Goal: Register for event/course

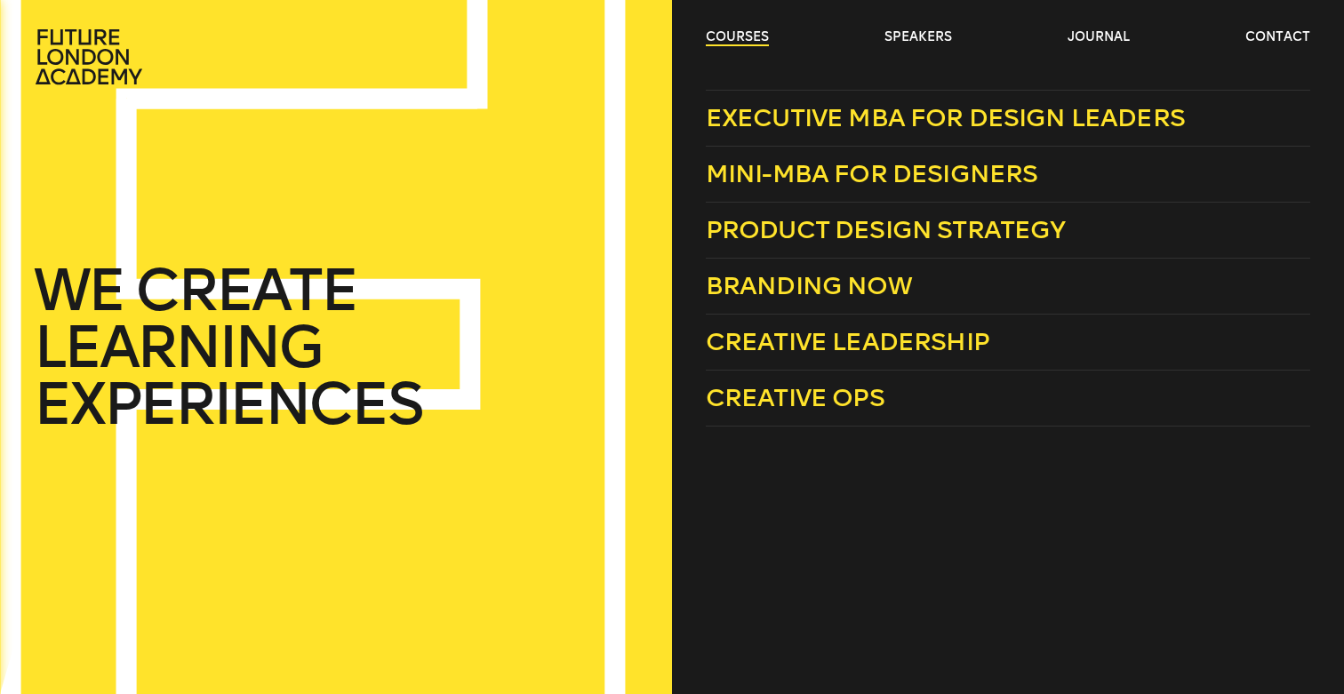
click at [714, 42] on link "courses" at bounding box center [737, 37] width 63 height 18
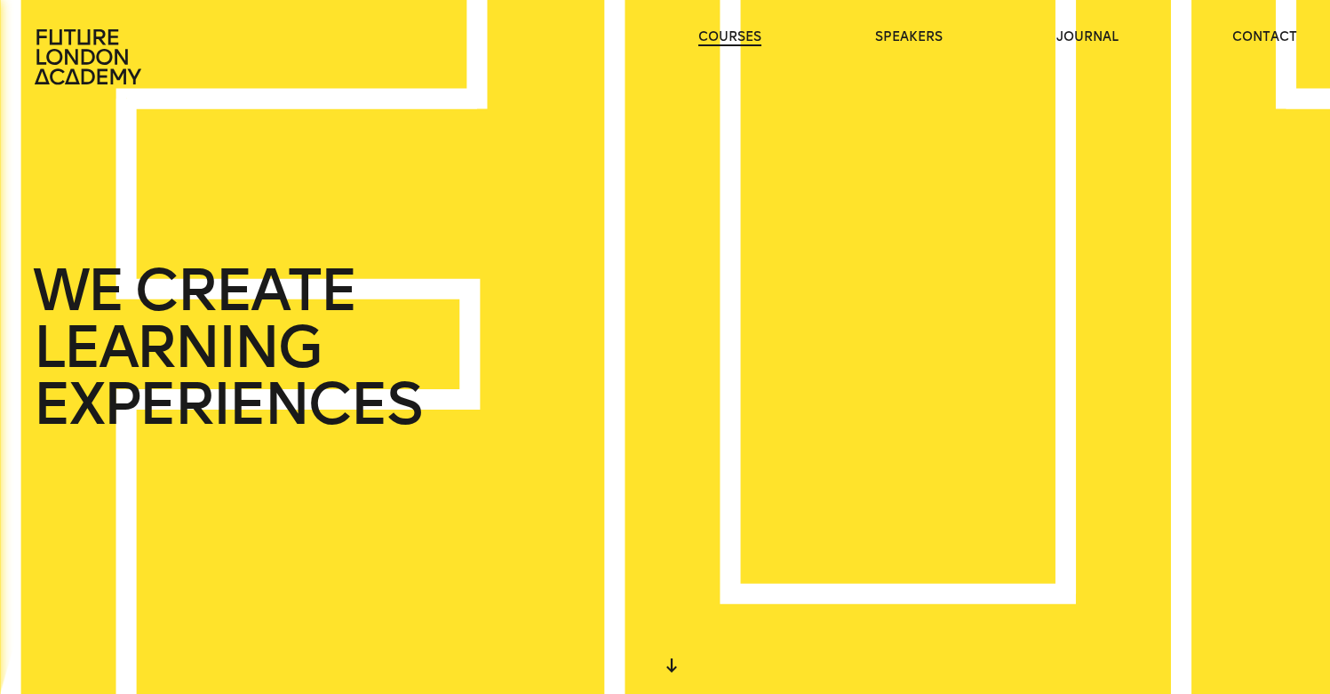
click at [714, 42] on link "courses" at bounding box center [730, 37] width 63 height 18
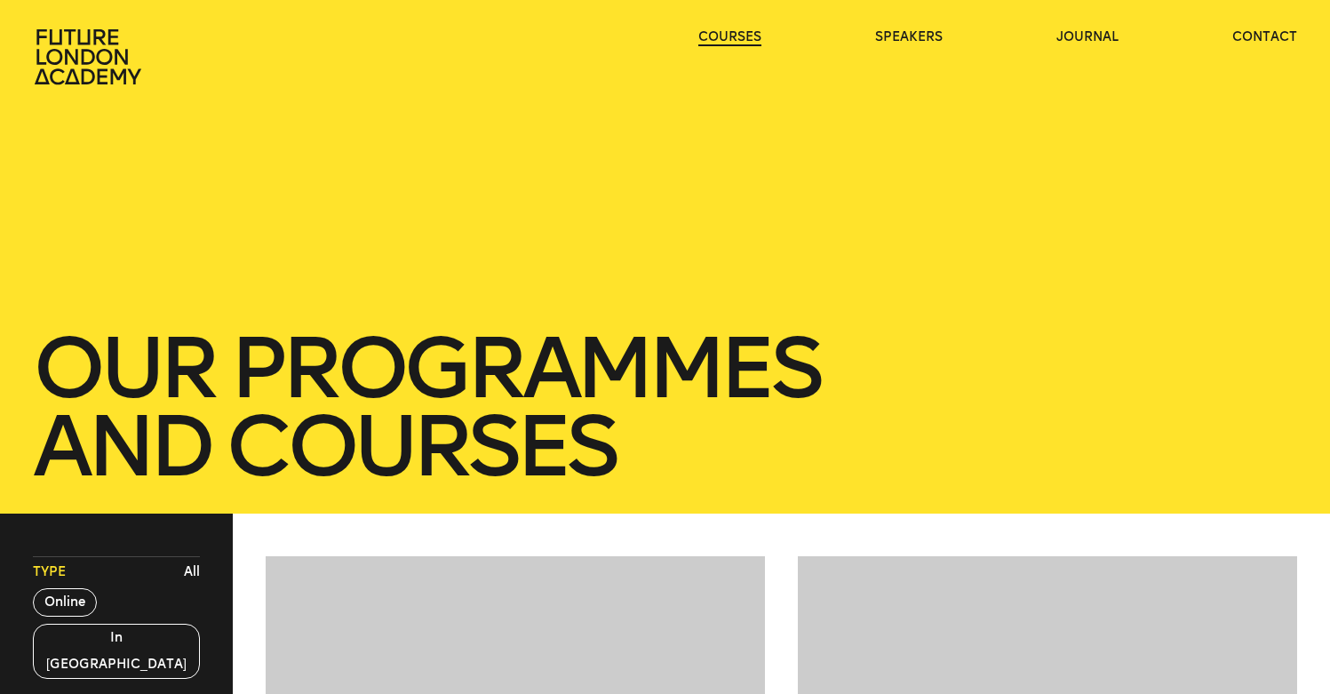
click at [714, 42] on link "courses" at bounding box center [730, 37] width 63 height 18
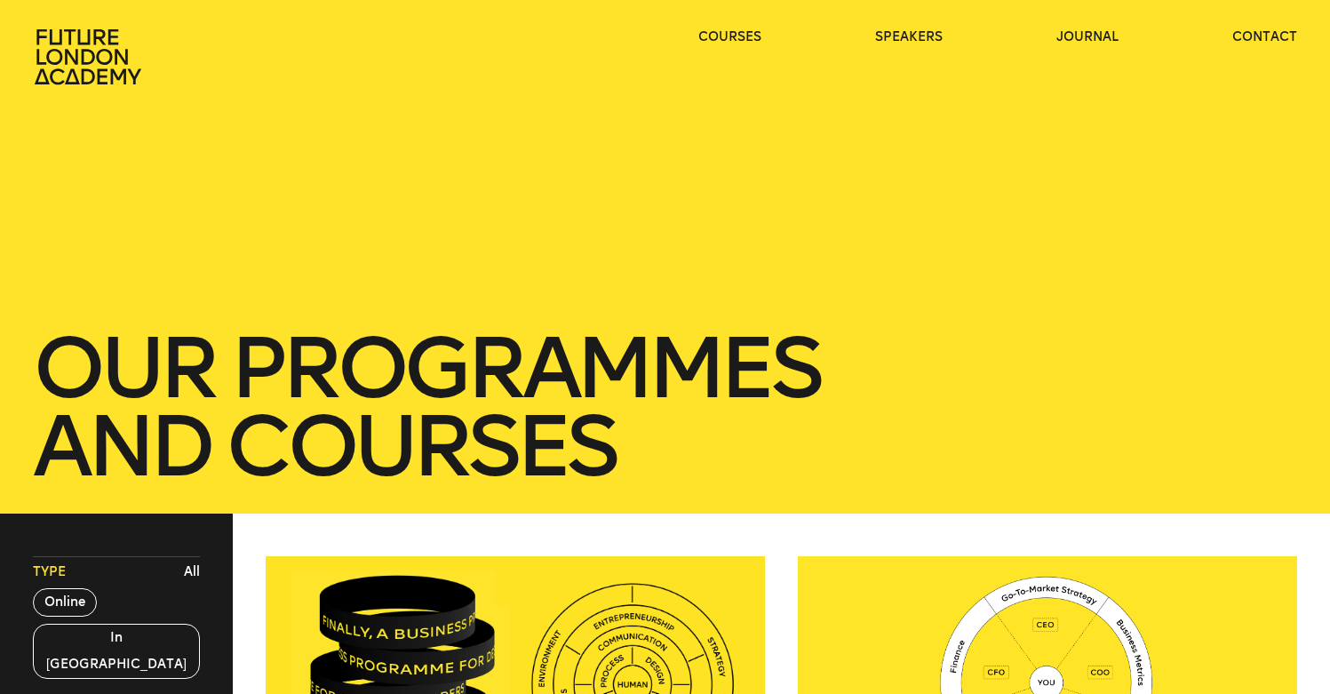
scroll to position [102, 0]
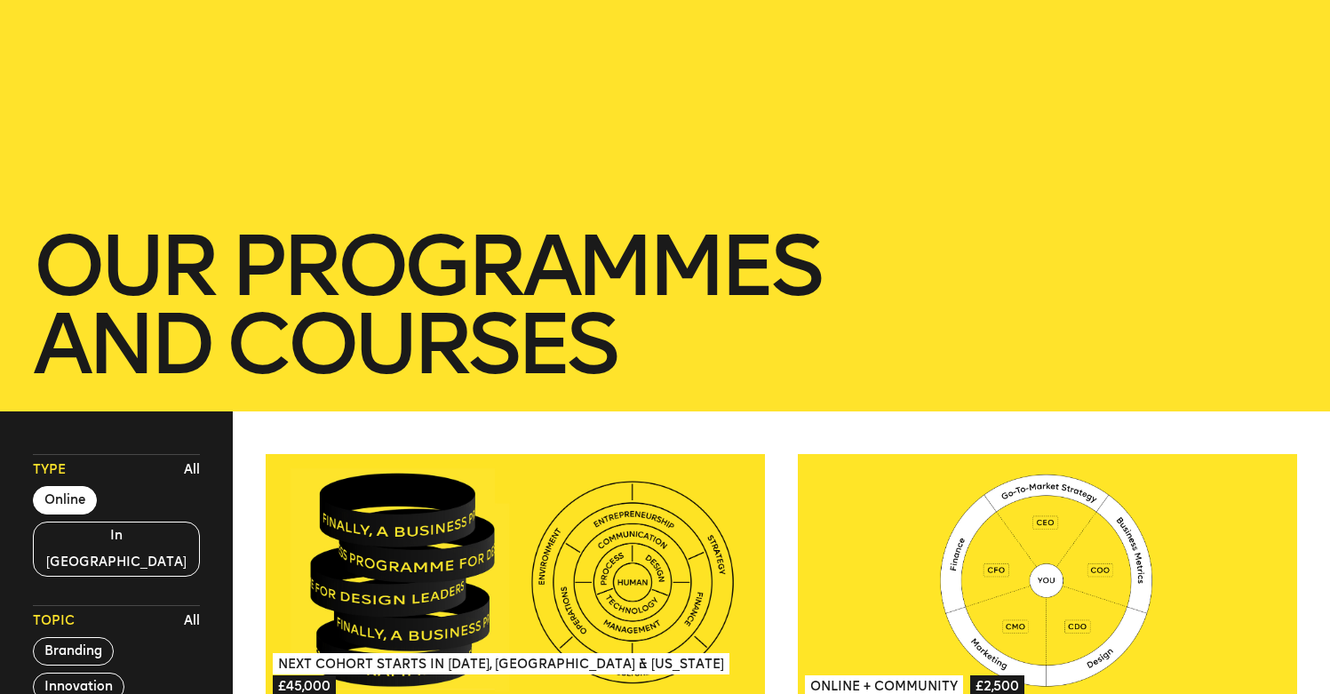
click at [55, 503] on button "Online" at bounding box center [65, 500] width 64 height 28
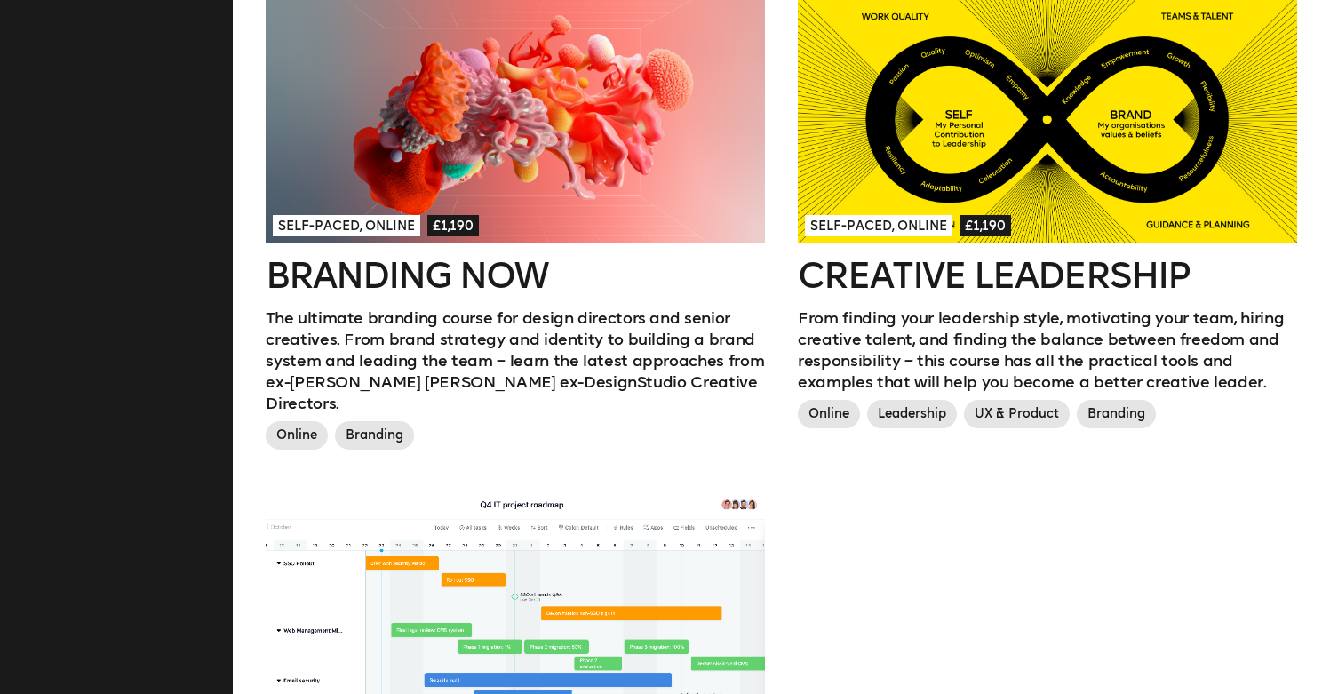
scroll to position [1340, 0]
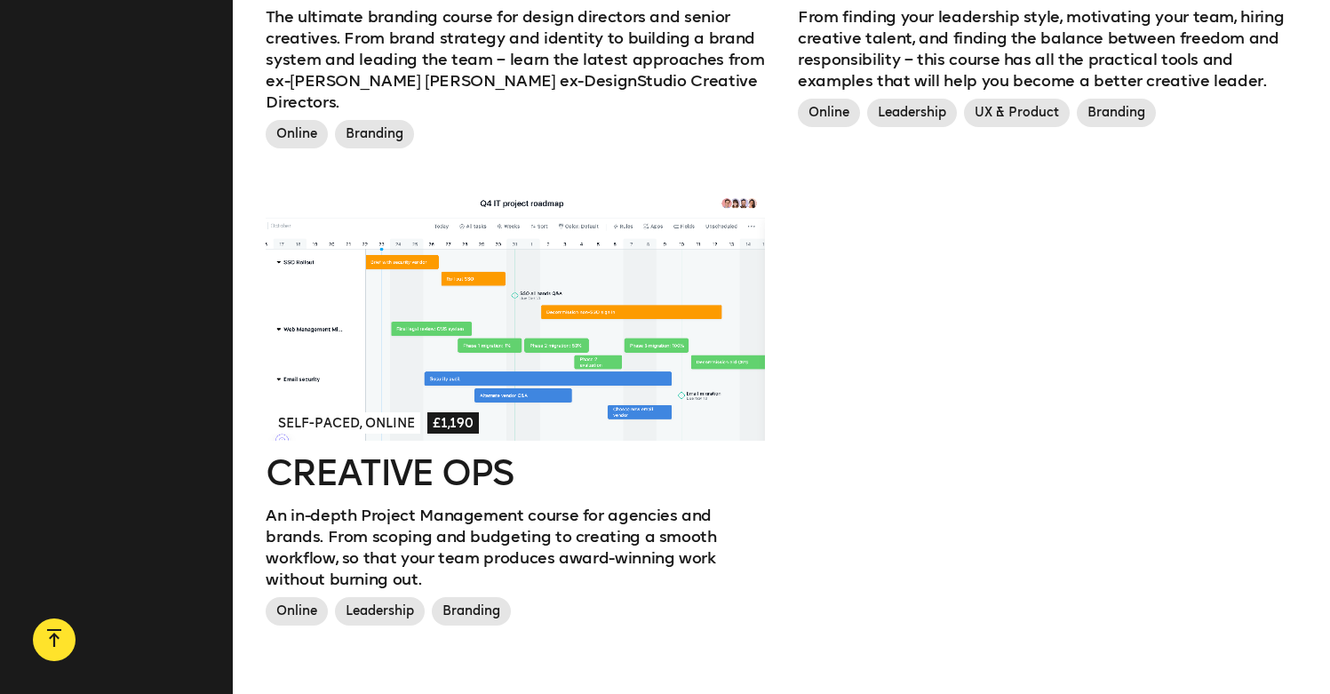
click at [489, 326] on div at bounding box center [515, 316] width 499 height 250
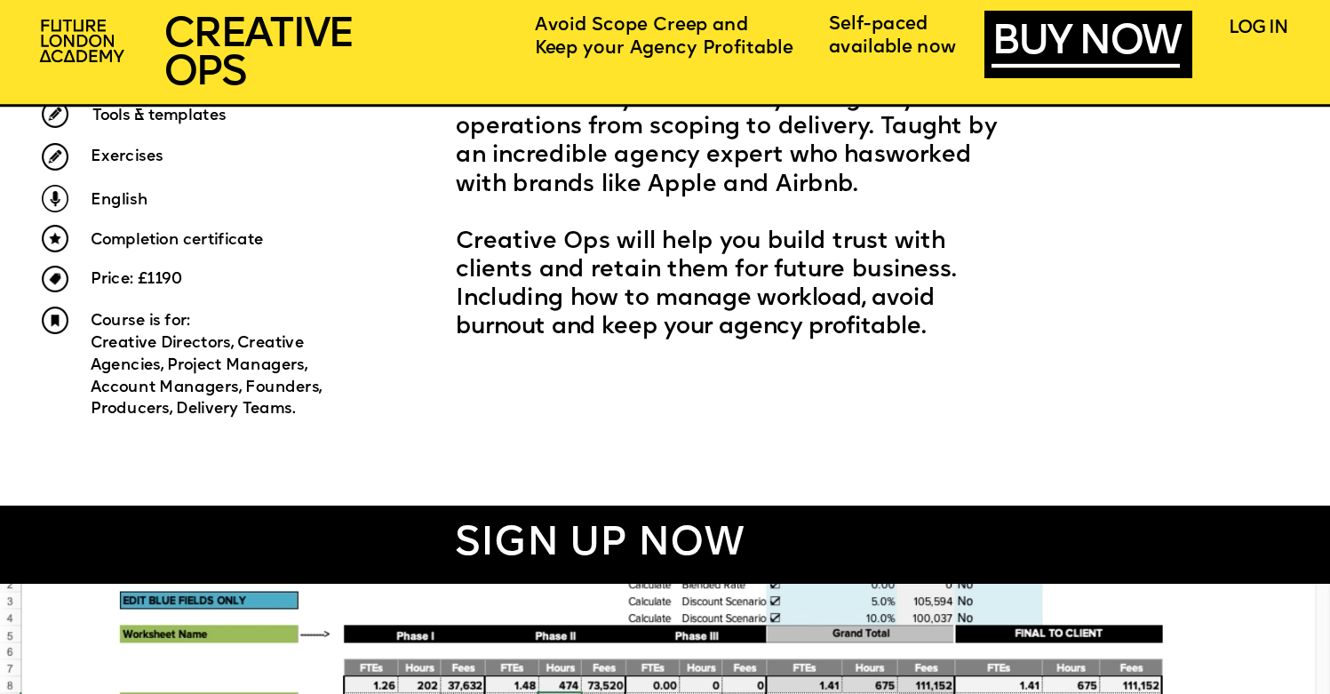
scroll to position [830, 0]
